Goal: Use online tool/utility: Utilize a website feature to perform a specific function

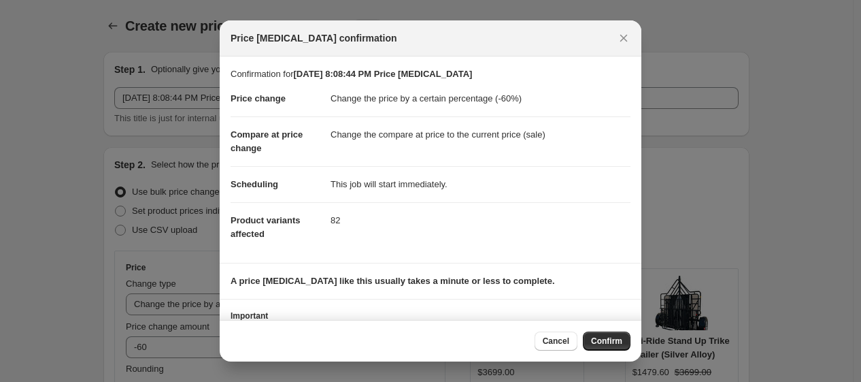
select select "percentage"
select select "collection"
click at [613, 340] on span "Confirm" at bounding box center [606, 340] width 31 height 11
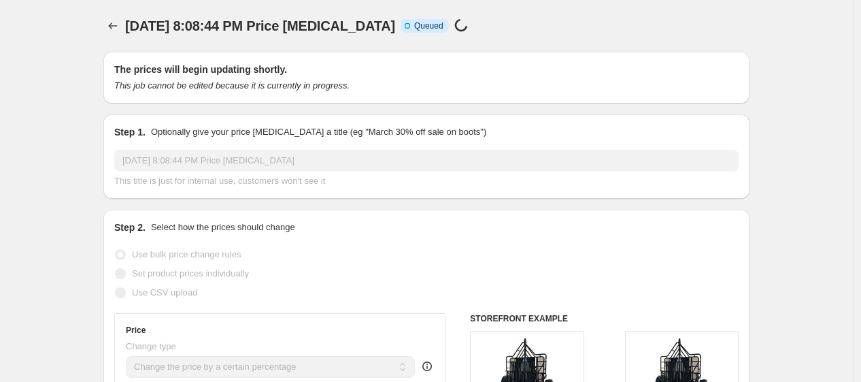
select select "percentage"
select select "collection"
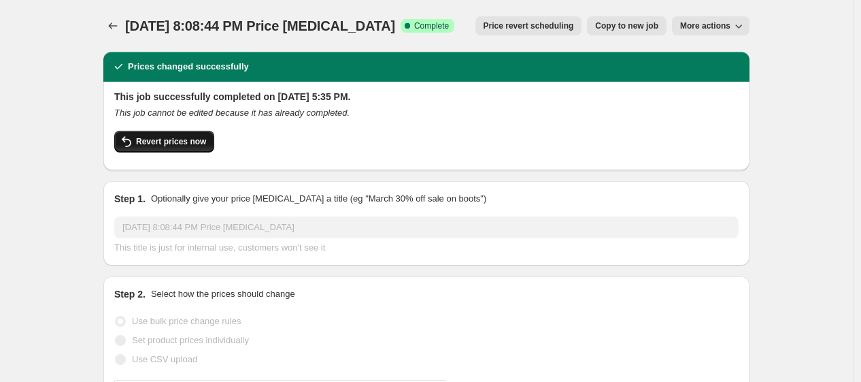
click at [194, 131] on button "Revert prices now" at bounding box center [164, 142] width 100 height 22
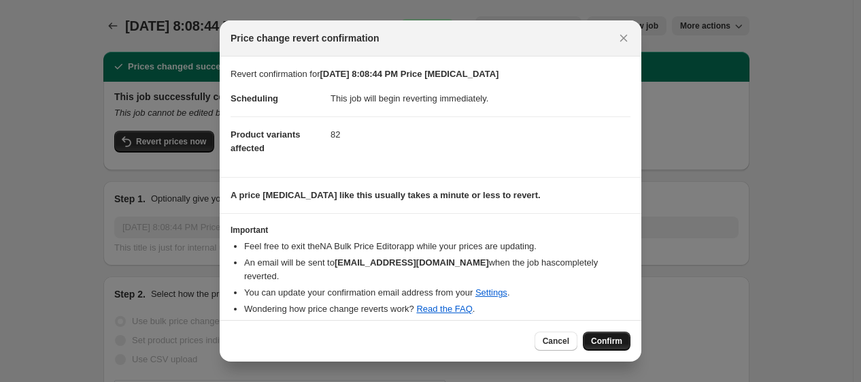
click at [610, 333] on button "Confirm" at bounding box center [607, 340] width 48 height 19
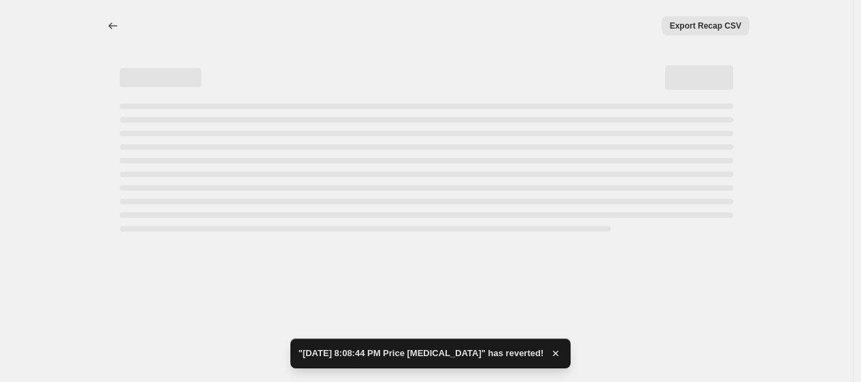
select select "percentage"
select select "collection"
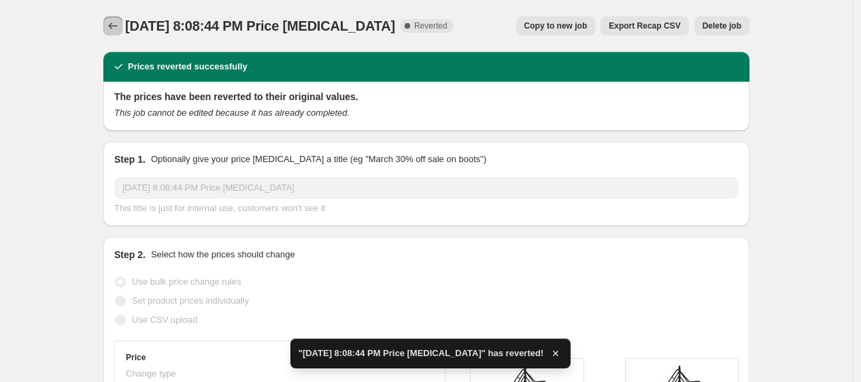
click at [120, 24] on icon "Price change jobs" at bounding box center [113, 26] width 14 height 14
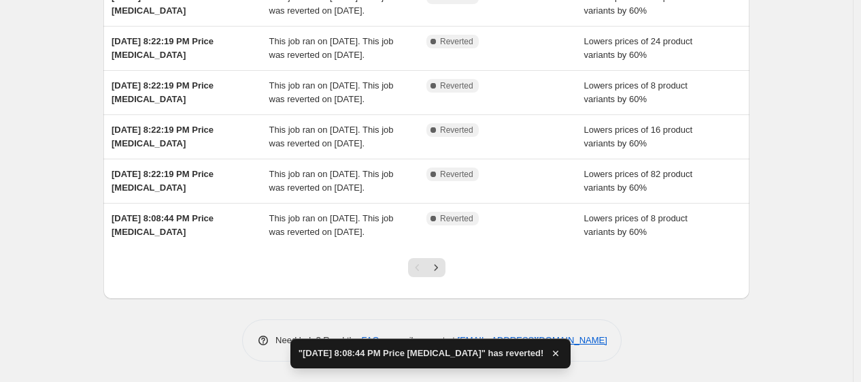
scroll to position [411, 0]
click at [440, 274] on icon "Next" at bounding box center [436, 267] width 14 height 14
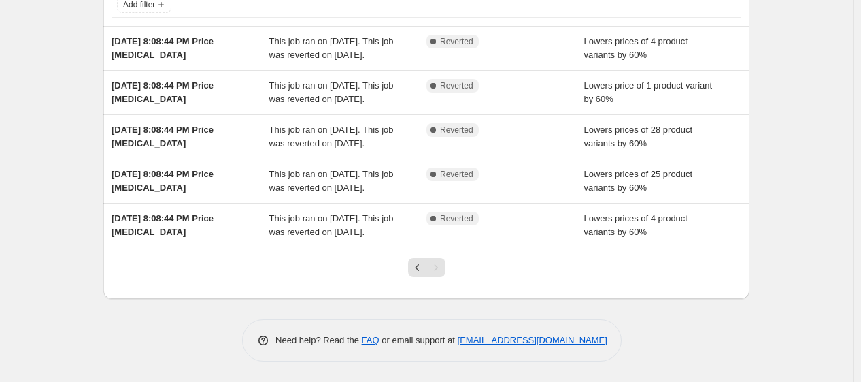
scroll to position [0, 0]
